Goal: Navigation & Orientation: Understand site structure

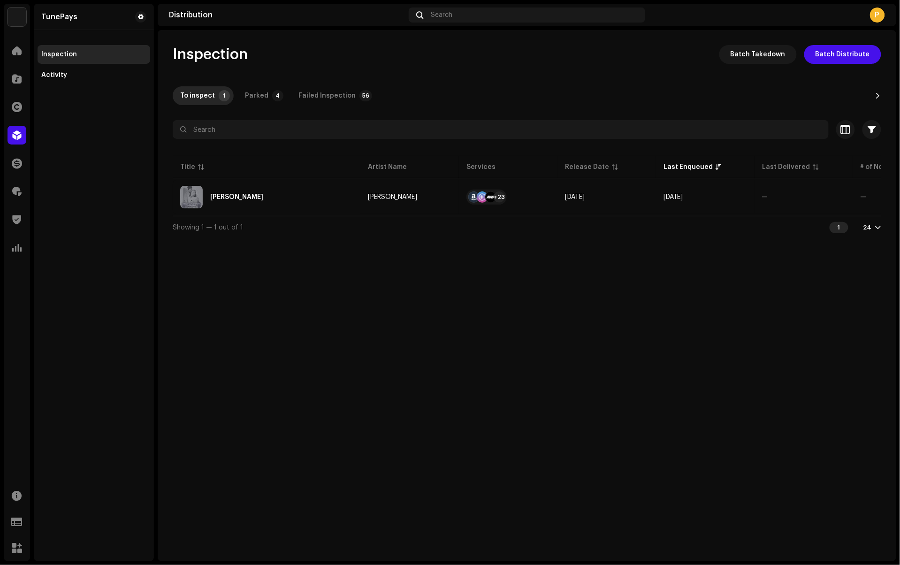
click at [15, 20] on img at bounding box center [17, 17] width 19 height 19
click at [69, 25] on span "Organization" at bounding box center [88, 26] width 41 height 8
click at [17, 54] on span at bounding box center [16, 51] width 9 height 8
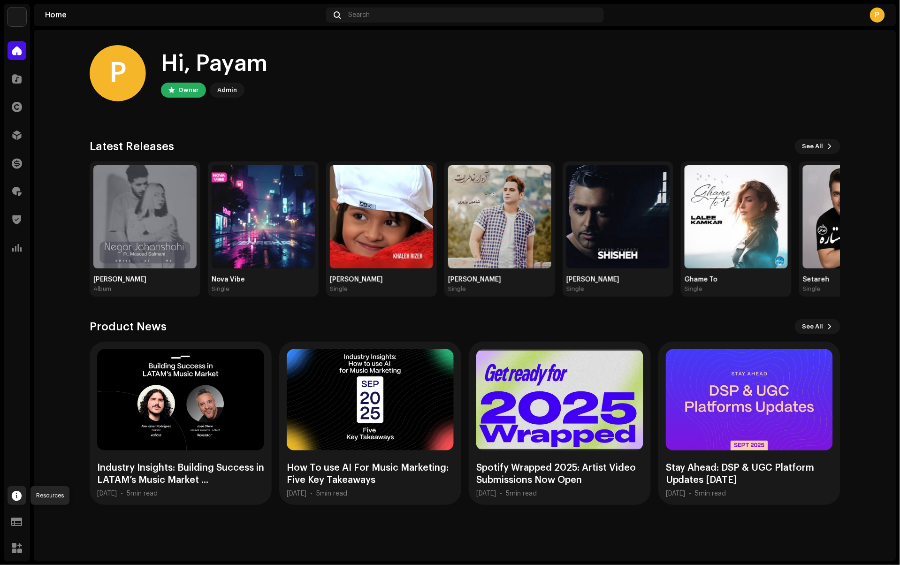
click at [17, 492] on span at bounding box center [17, 496] width 10 height 8
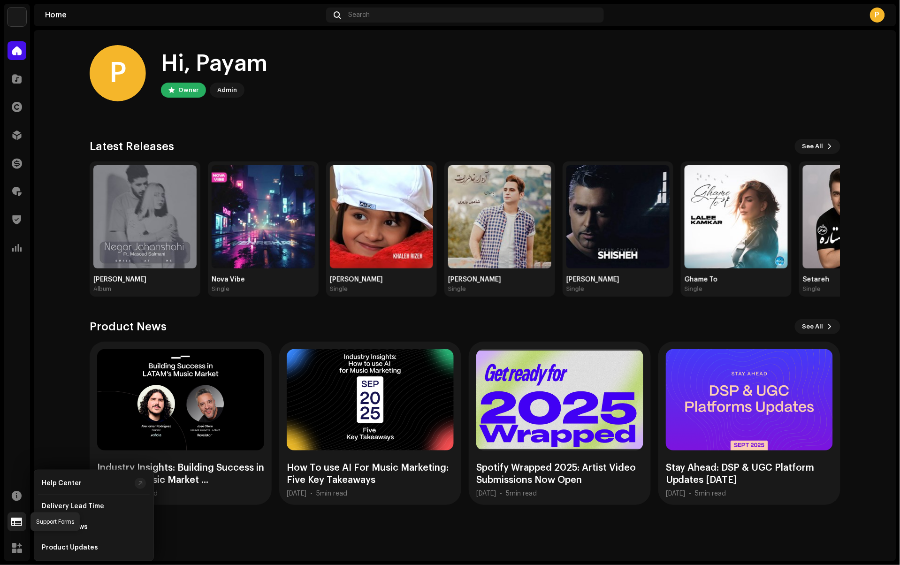
click at [15, 526] on div at bounding box center [17, 522] width 19 height 19
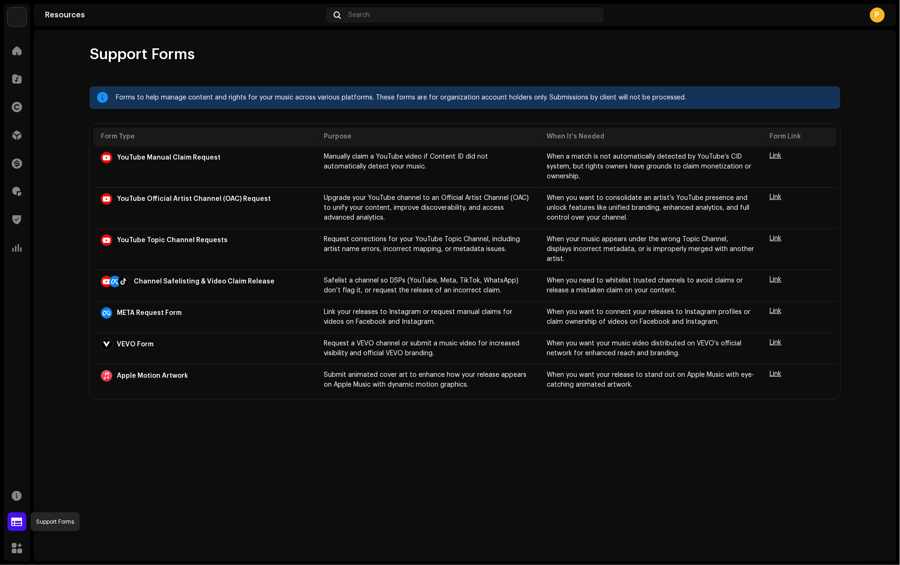
click at [17, 522] on span at bounding box center [17, 522] width 11 height 8
click at [17, 504] on div at bounding box center [17, 495] width 19 height 19
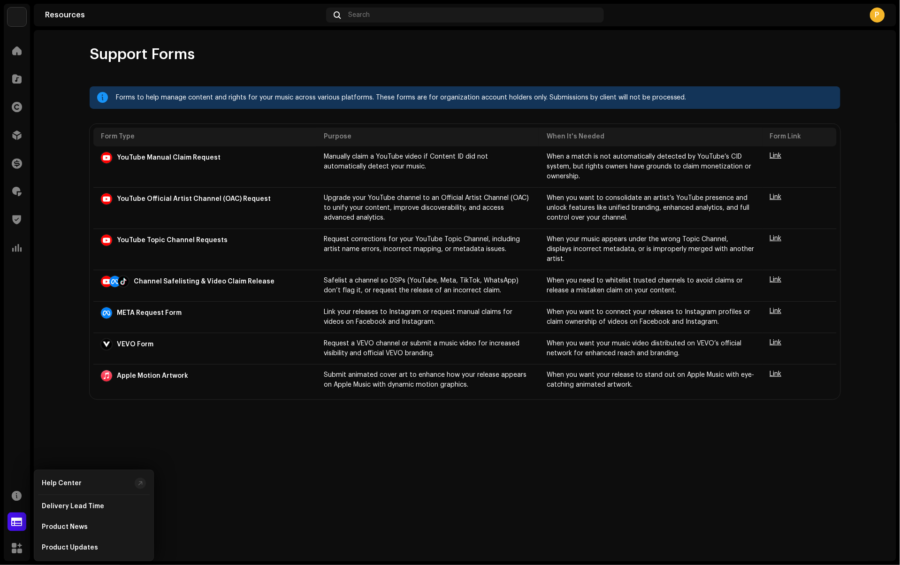
click at [15, 27] on navigation-account-switch "TunePays" at bounding box center [17, 17] width 26 height 26
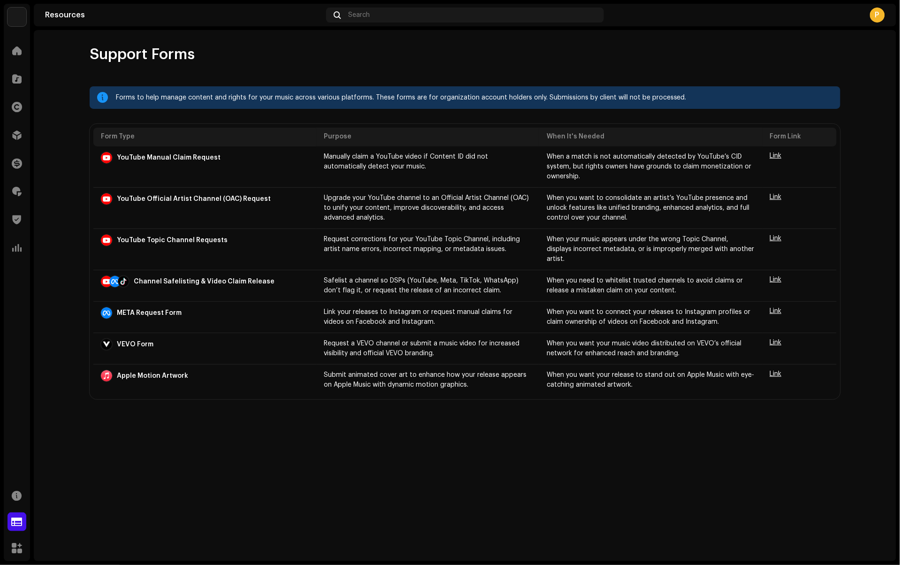
click at [16, 21] on img at bounding box center [17, 17] width 19 height 19
click at [70, 20] on span "TunePays" at bounding box center [84, 17] width 32 height 8
click at [117, 23] on span at bounding box center [118, 21] width 6 height 8
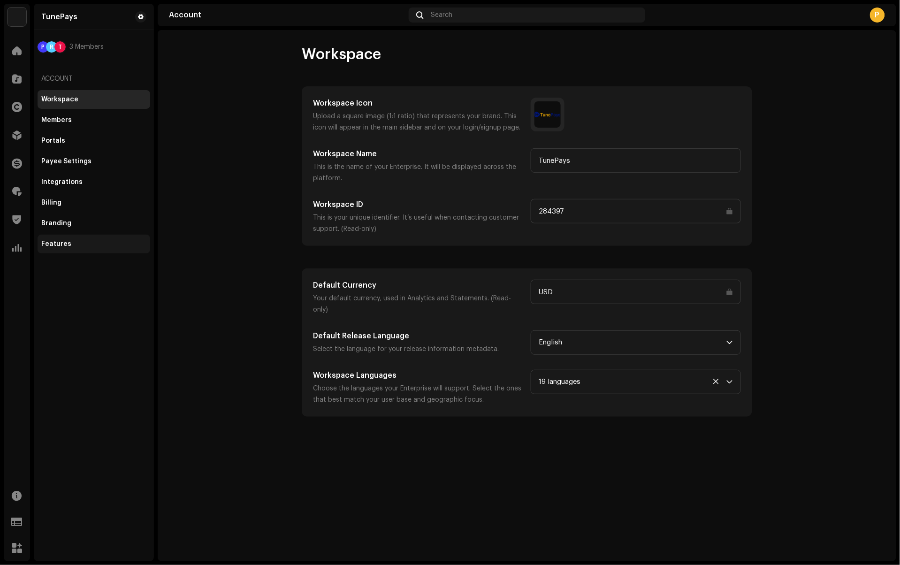
click at [72, 243] on div "Features" at bounding box center [93, 244] width 105 height 8
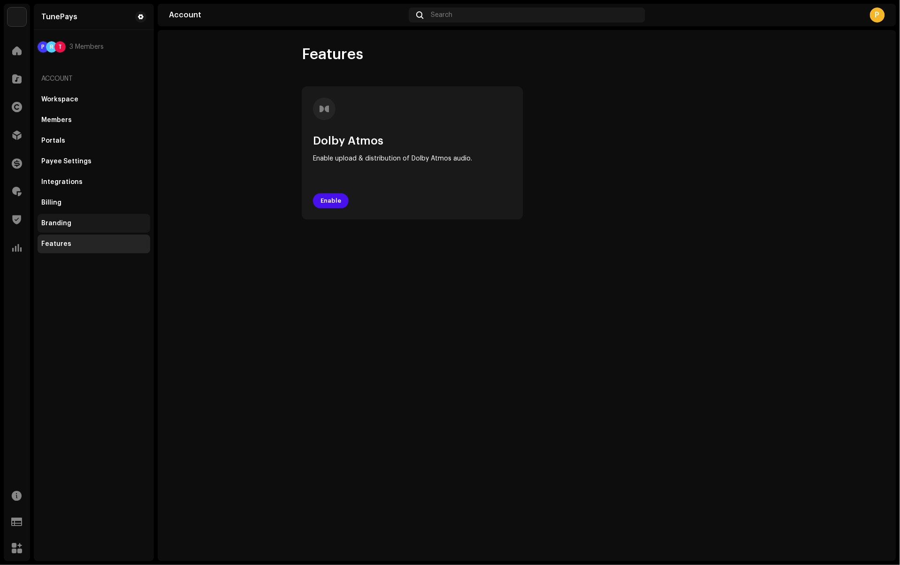
click at [72, 225] on div "Branding" at bounding box center [93, 224] width 105 height 8
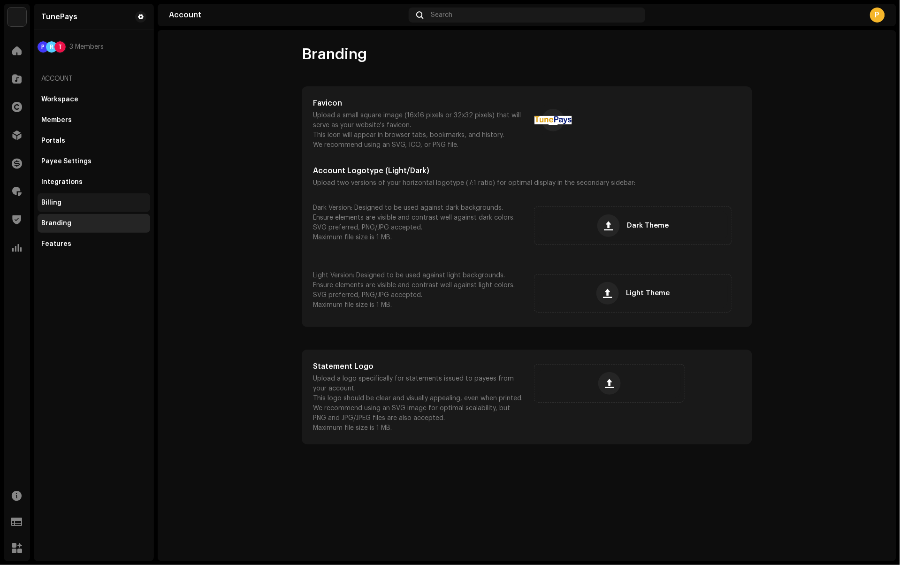
click at [69, 203] on div "Billing" at bounding box center [93, 203] width 105 height 8
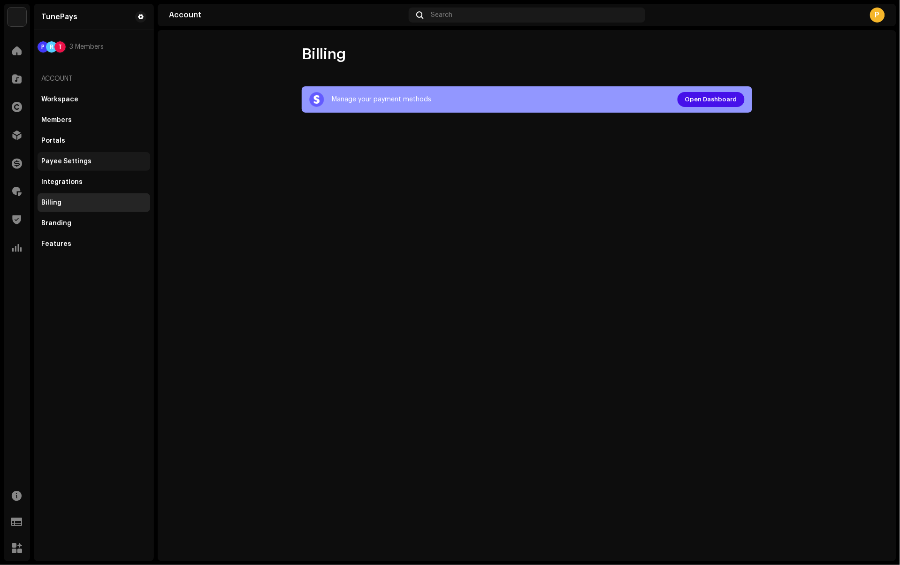
click at [78, 170] on div "Payee Settings" at bounding box center [94, 161] width 113 height 19
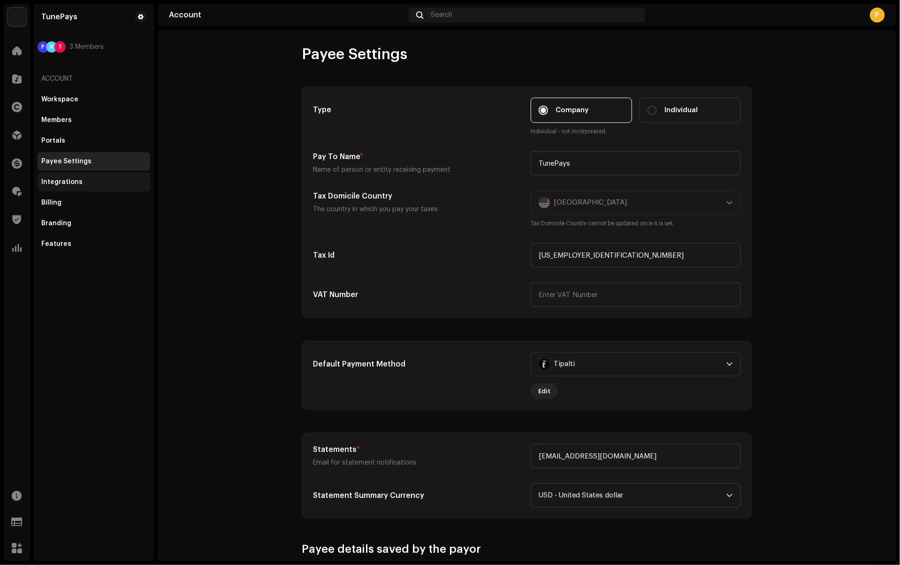
click at [77, 181] on div "Integrations" at bounding box center [61, 182] width 41 height 8
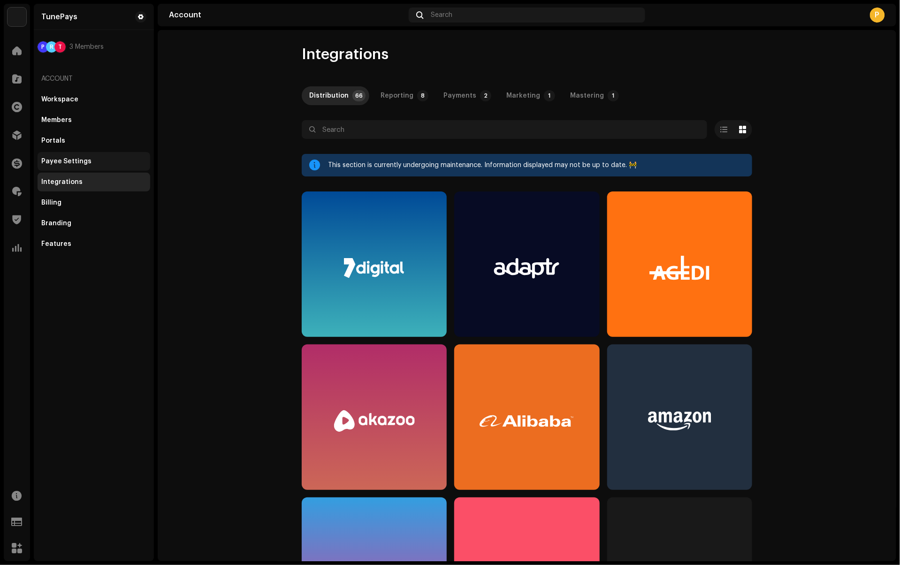
click at [79, 160] on div "Payee Settings" at bounding box center [66, 162] width 50 height 8
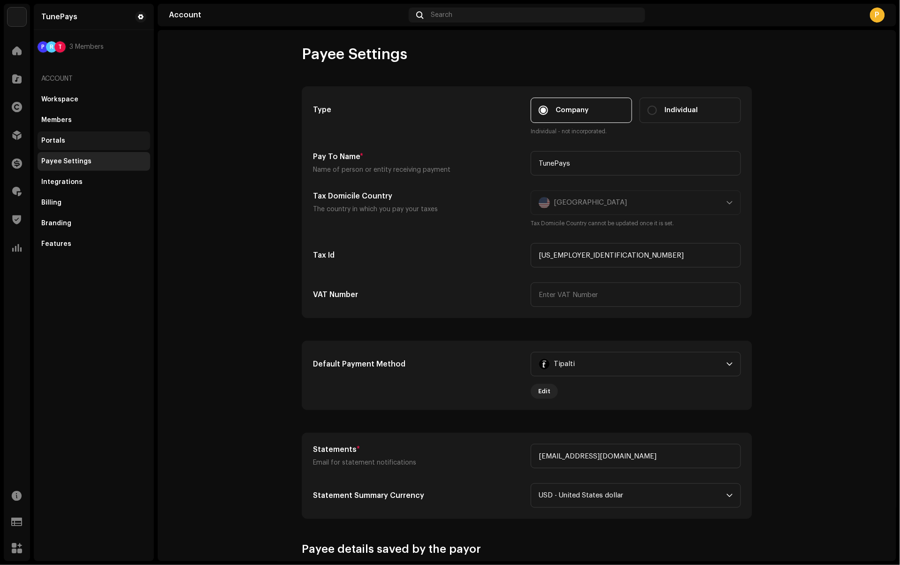
click at [67, 139] on div "Portals" at bounding box center [93, 141] width 105 height 8
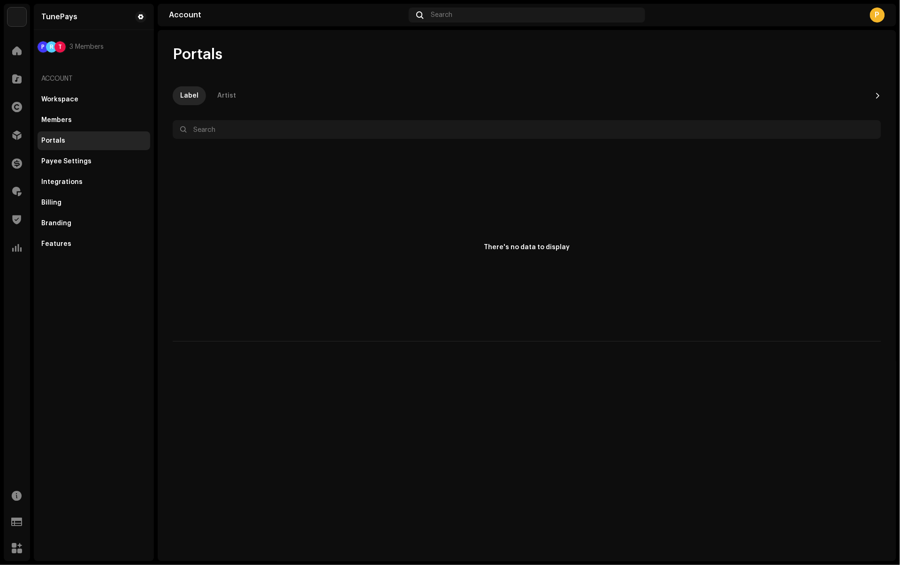
click at [876, 94] on icon "Next" at bounding box center [878, 95] width 7 height 7
click at [223, 95] on div "Artist" at bounding box center [226, 95] width 19 height 19
click at [65, 125] on div "Members" at bounding box center [94, 120] width 113 height 19
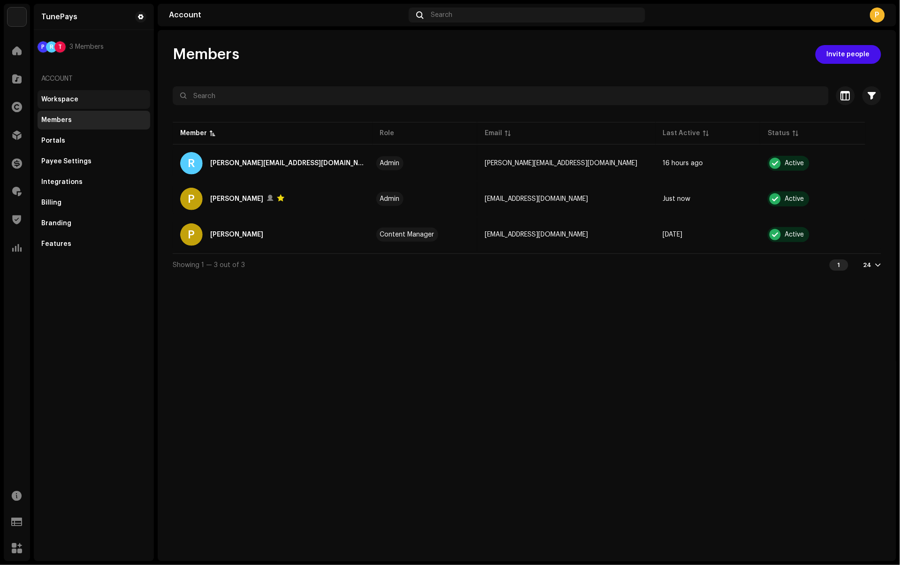
click at [55, 102] on div "Workspace" at bounding box center [59, 100] width 37 height 8
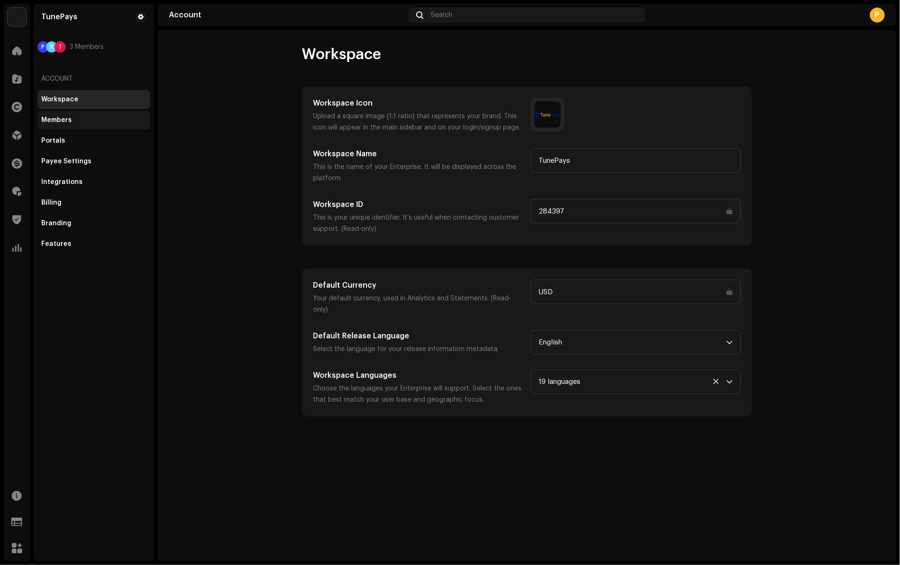
click at [57, 119] on div "Members" at bounding box center [56, 120] width 31 height 8
